Goal: Find specific page/section: Find specific page/section

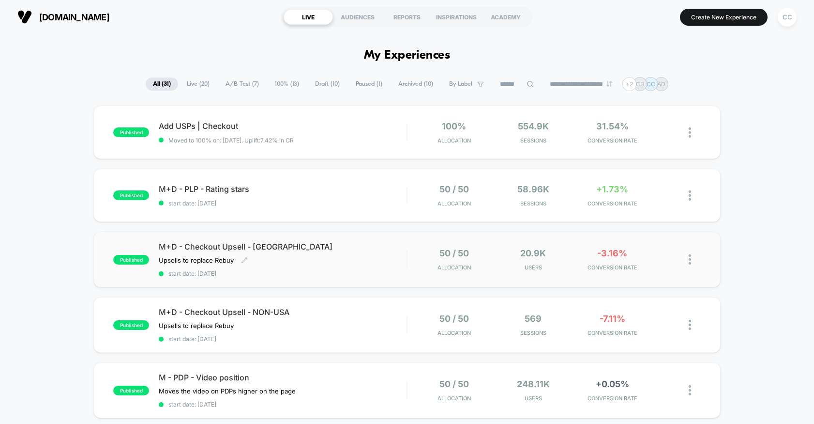
click at [372, 254] on div "M+D - Checkout Upsell - USA Upsells to replace Rebuy Click to edit experience d…" at bounding box center [283, 259] width 248 height 35
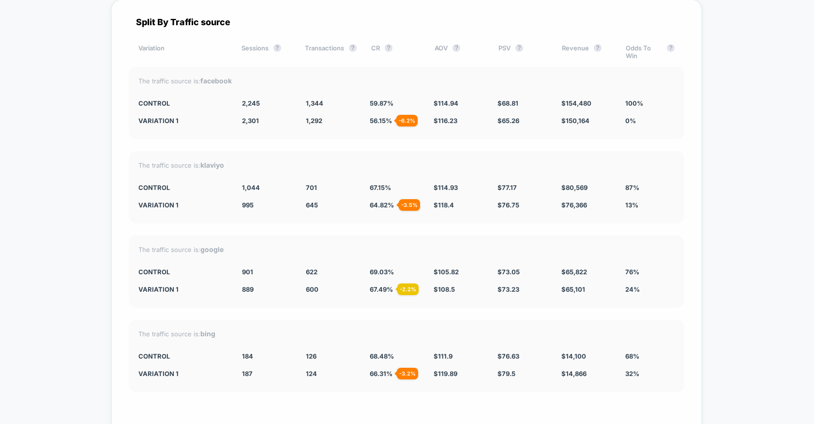
scroll to position [2050, 0]
